Goal: Task Accomplishment & Management: Use online tool/utility

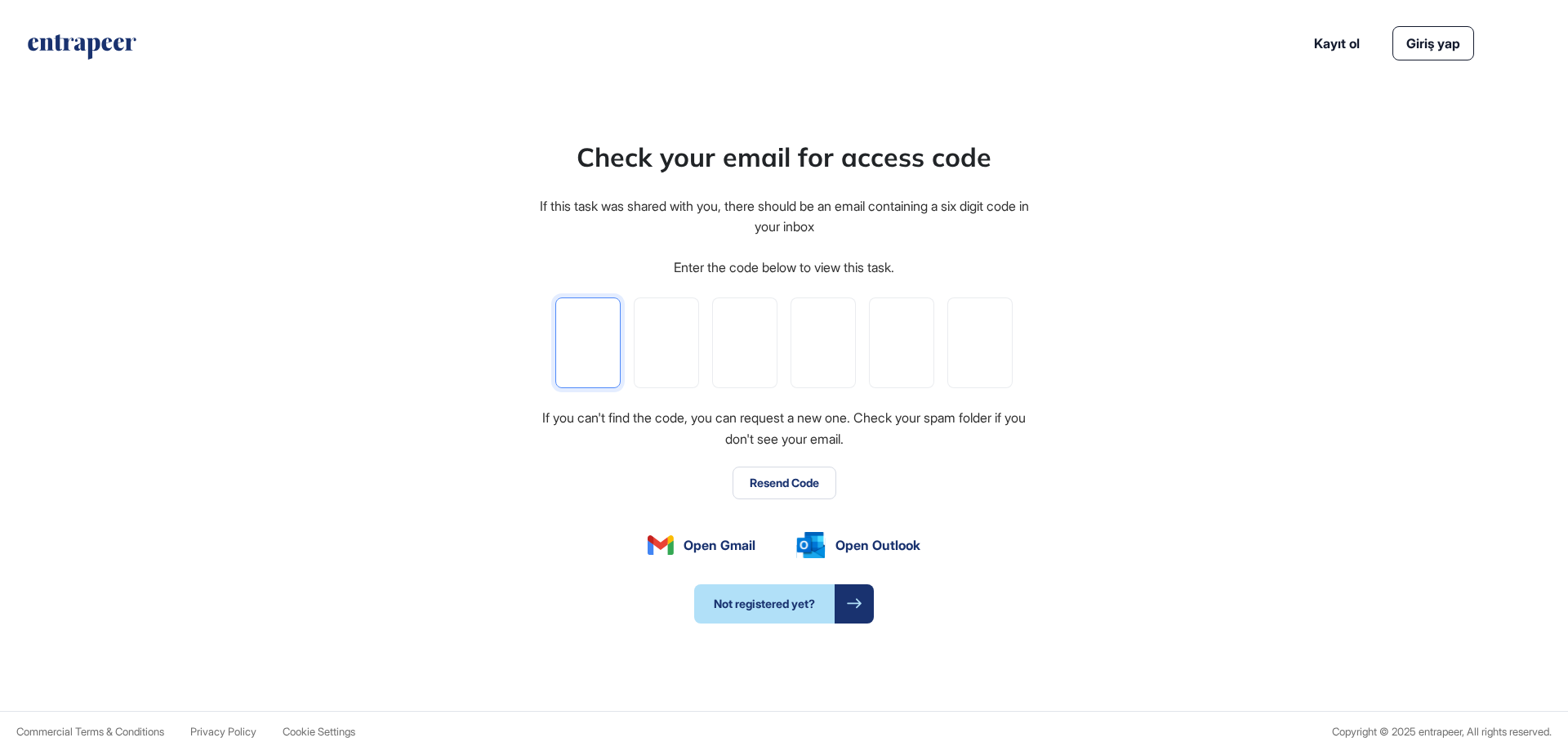
click at [593, 327] on input "tel" at bounding box center [588, 343] width 65 height 91
paste input "*"
type input "*"
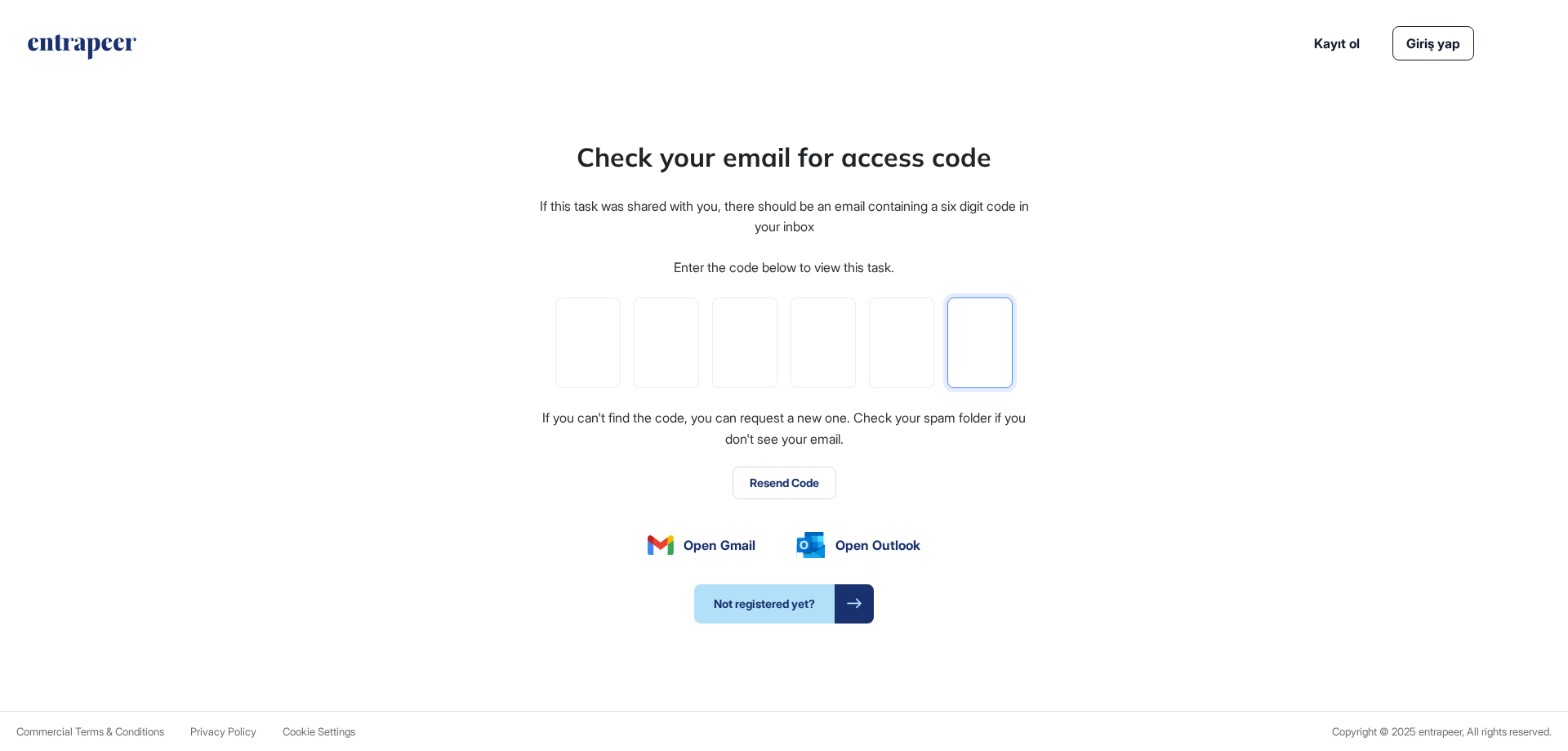
type input "*"
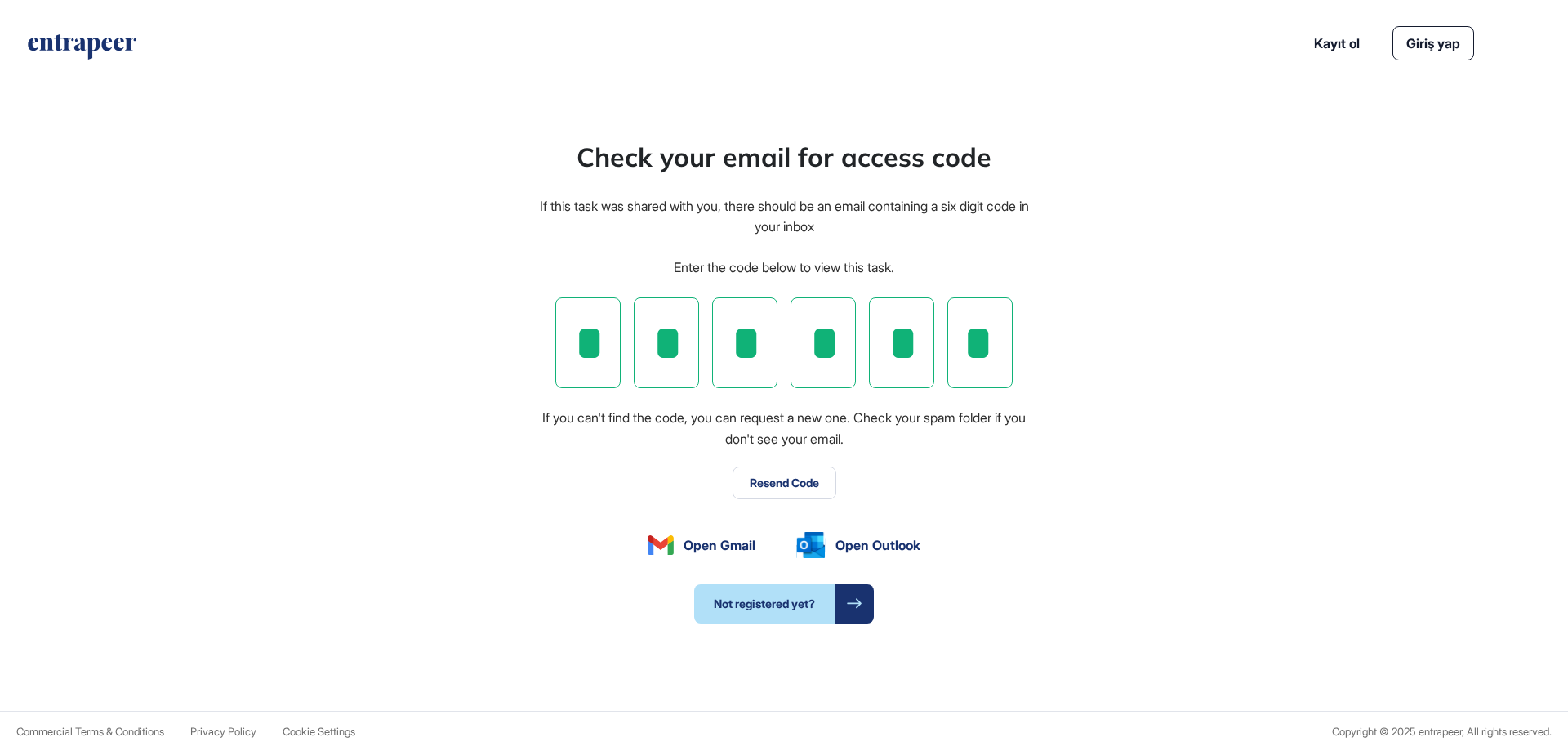
click at [1187, 422] on div "Check your email for access code If this task was shared with you, there should…" at bounding box center [784, 380] width 1568 height 662
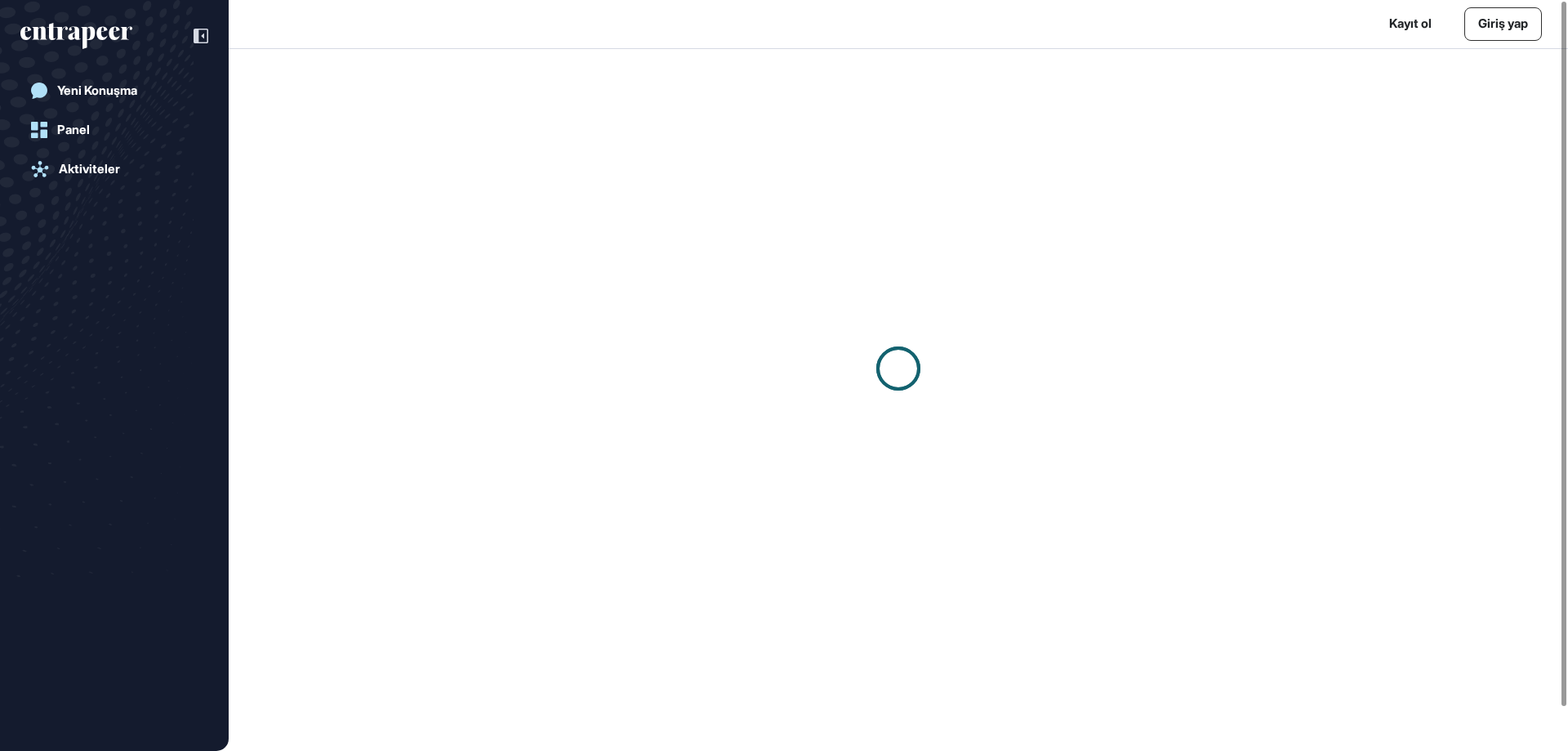
scroll to position [1, 1]
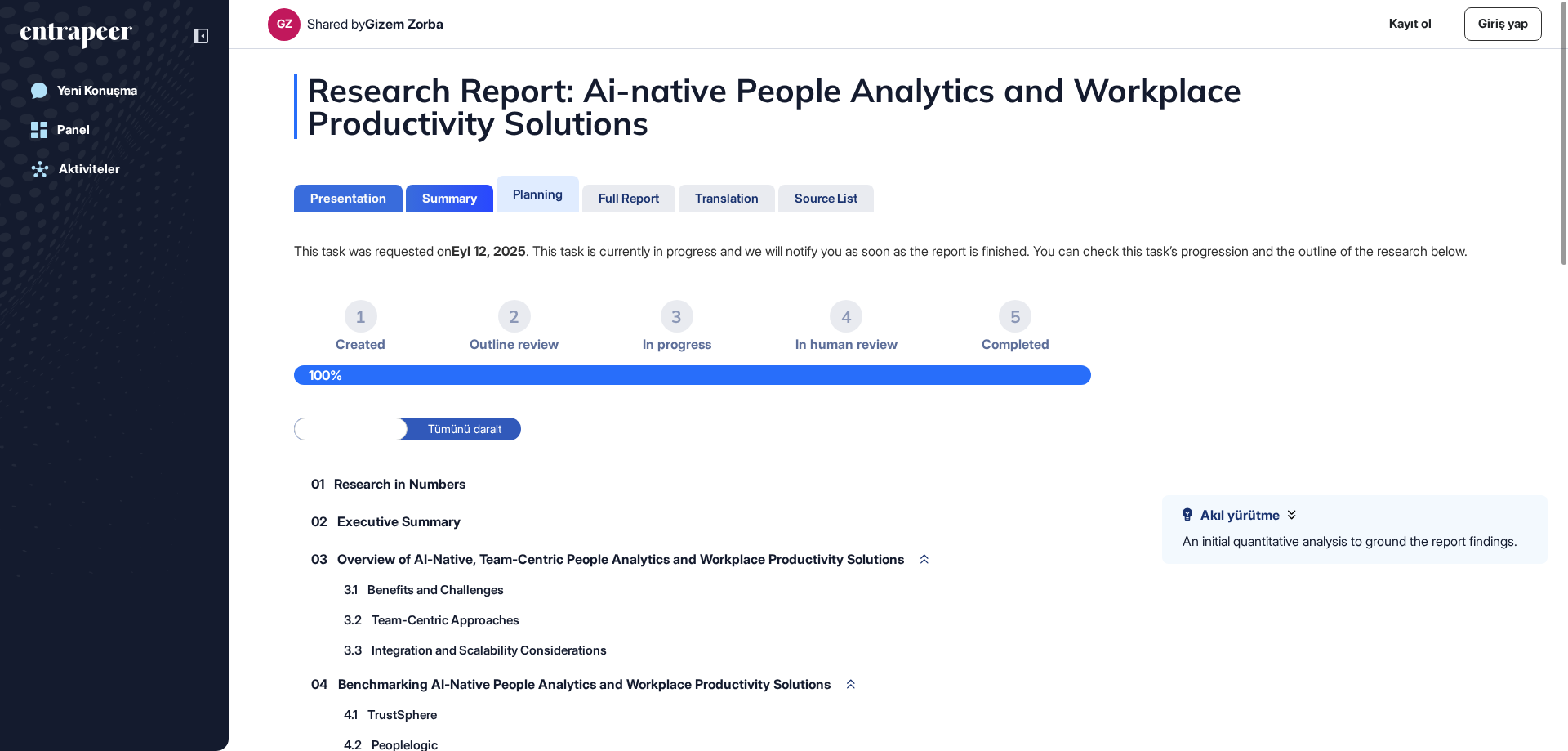
click at [347, 195] on div "Presentation" at bounding box center [348, 198] width 76 height 14
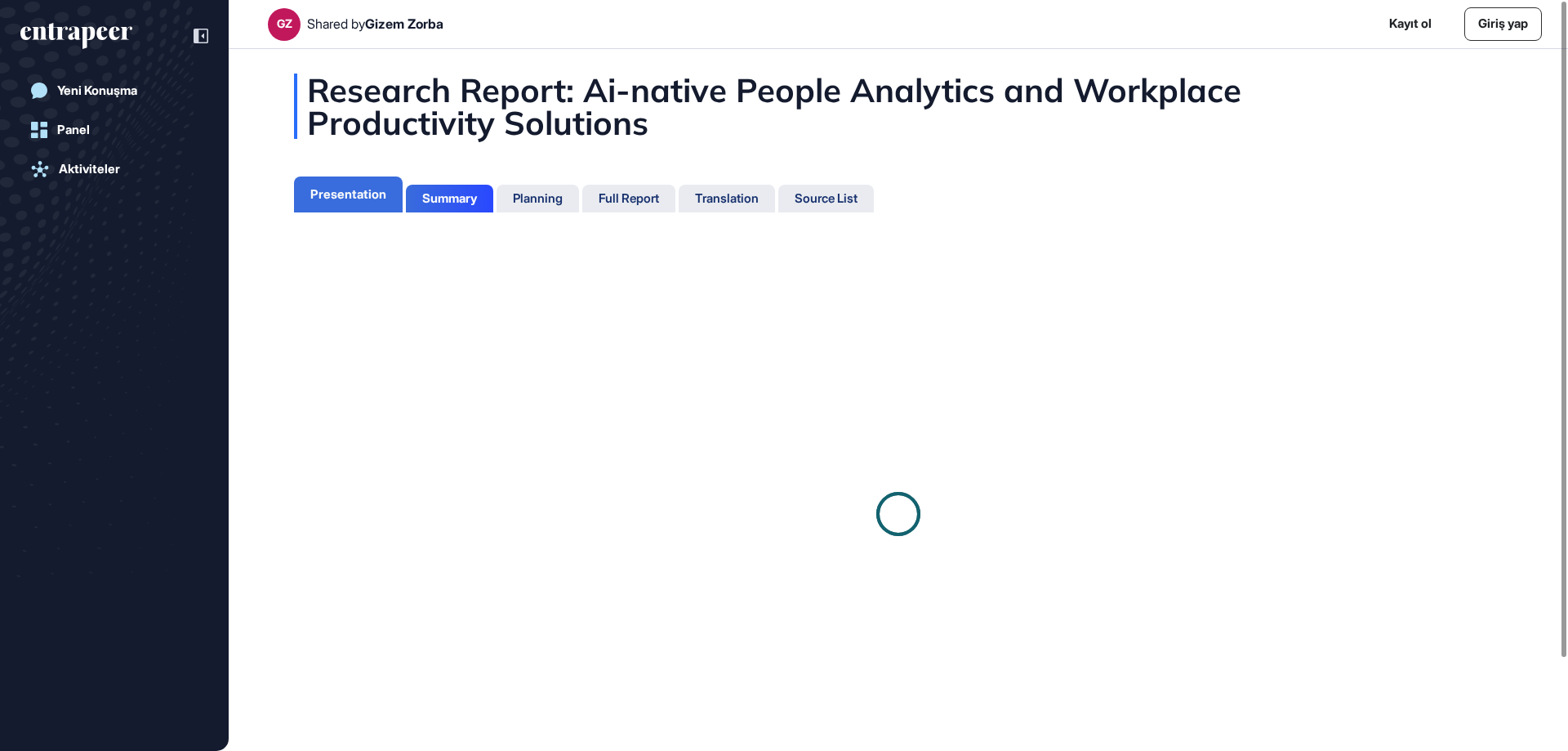
scroll to position [8, 1]
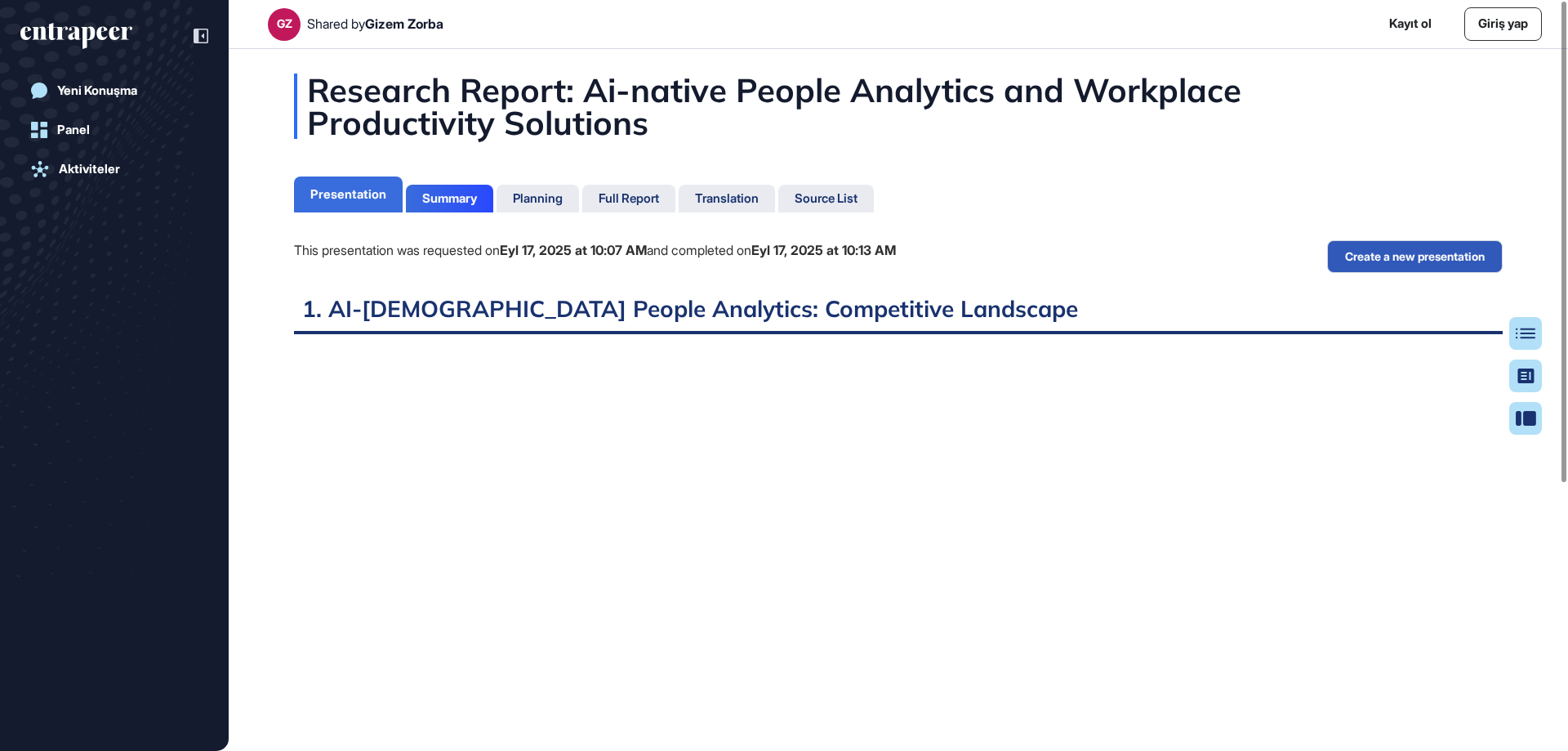
scroll to position [669, 4]
